Goal: Check status: Check status

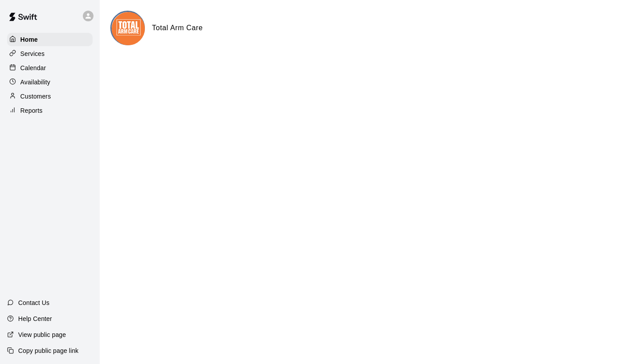
click at [41, 113] on p "Reports" at bounding box center [31, 110] width 22 height 9
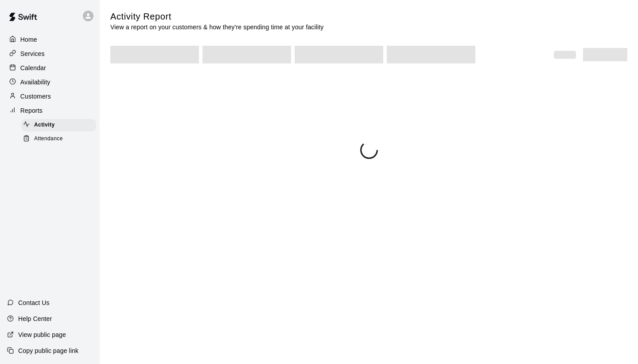
click at [50, 139] on span "Attendance" at bounding box center [48, 138] width 29 height 9
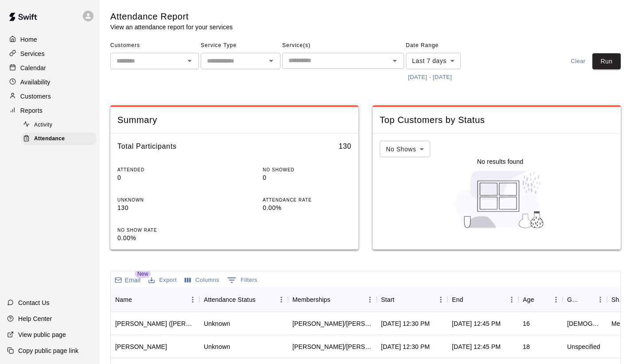
click at [423, 75] on button "[DATE] - [DATE]" at bounding box center [430, 77] width 48 height 14
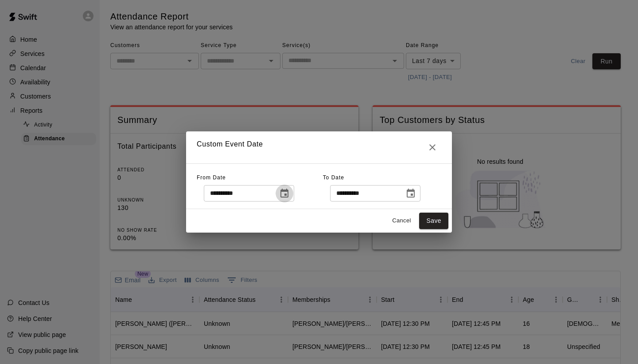
click at [290, 192] on icon "Choose date, selected date is Aug 6, 2025" at bounding box center [284, 193] width 11 height 11
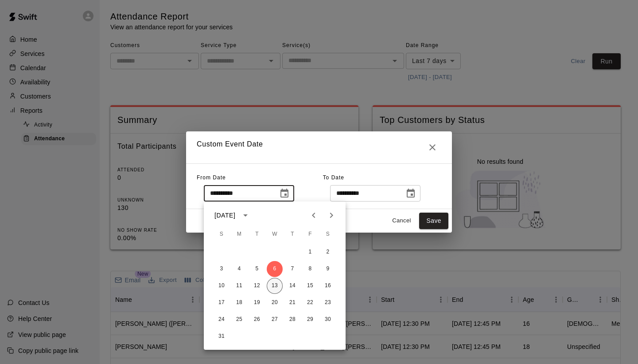
click at [272, 283] on button "13" at bounding box center [275, 286] width 16 height 16
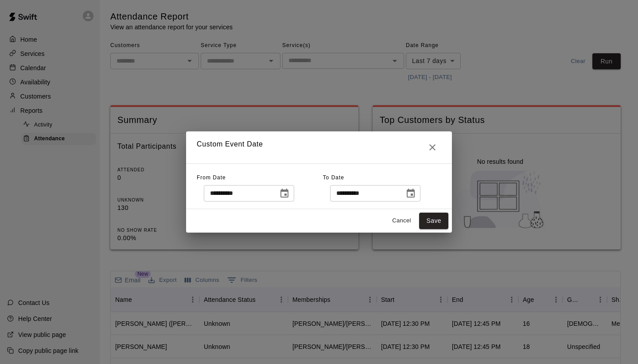
type input "**********"
click at [442, 218] on button "Save" at bounding box center [433, 220] width 29 height 16
type input "******"
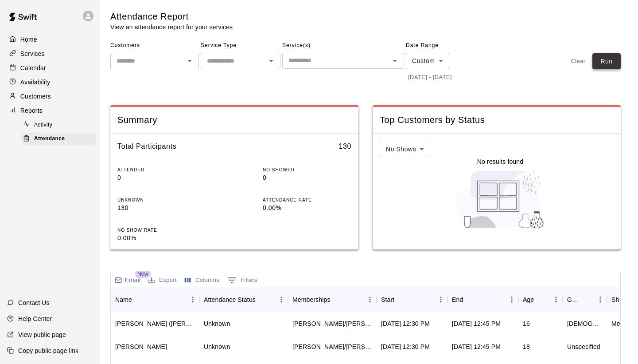
click at [599, 58] on button "Run" at bounding box center [607, 61] width 28 height 16
click at [420, 297] on div "Start" at bounding box center [407, 299] width 53 height 25
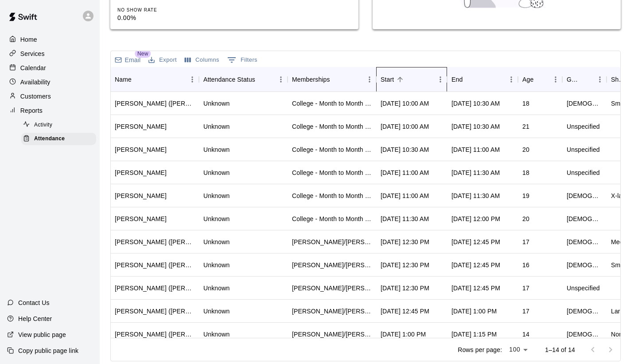
scroll to position [-16, 0]
